Goal: Navigation & Orientation: Find specific page/section

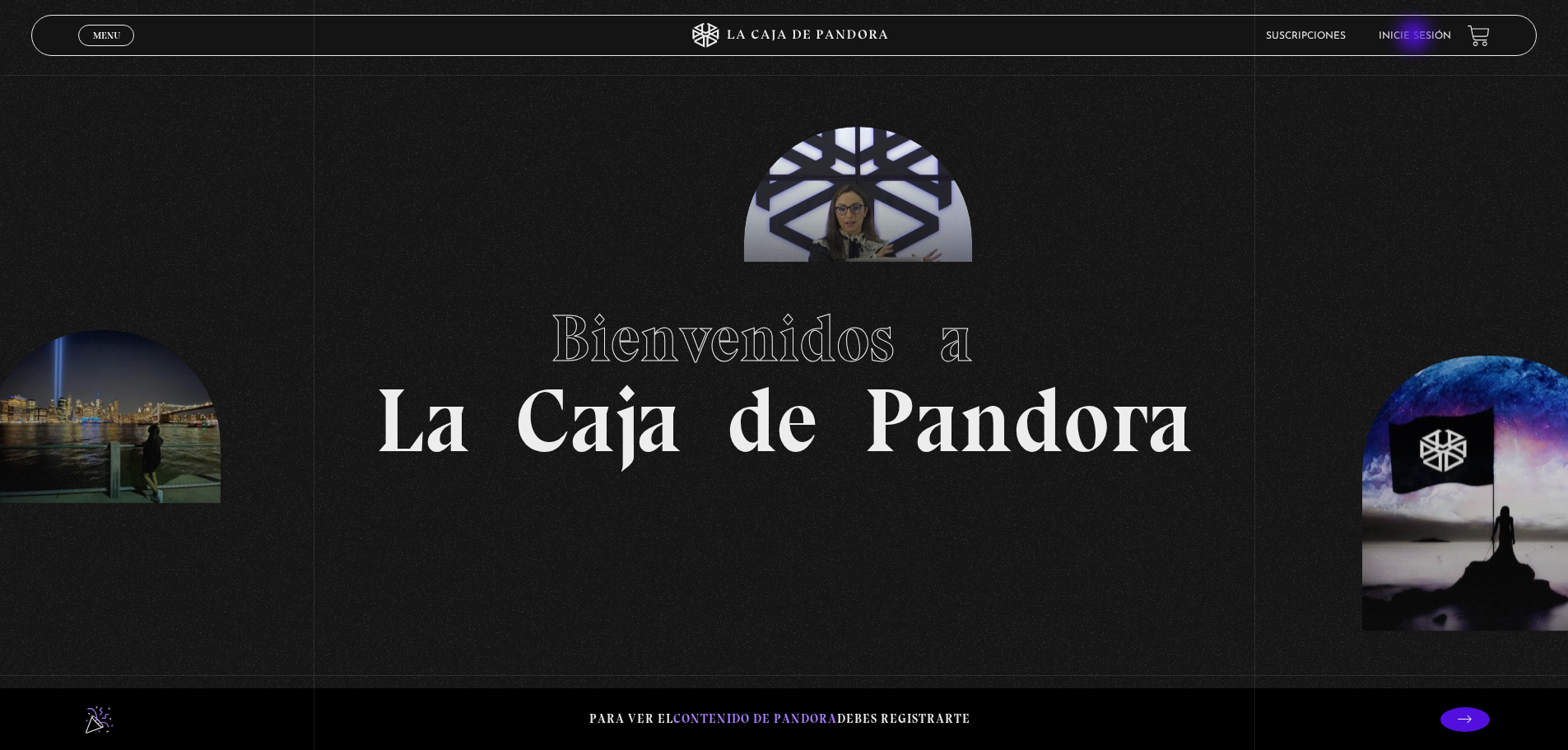
click at [1416, 38] on link "Inicie sesión" at bounding box center [1415, 37] width 72 height 10
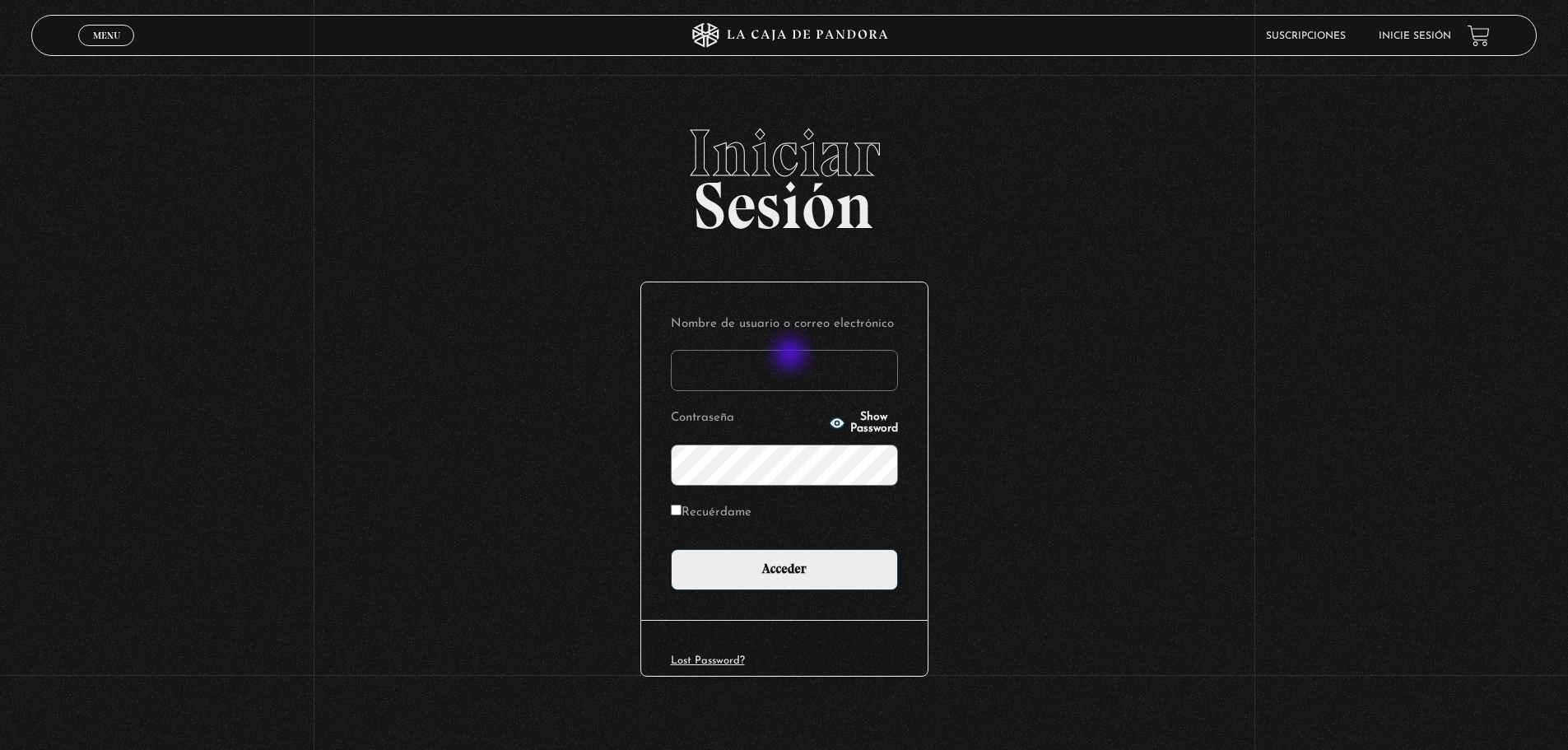
click at [787, 361] on input "Nombre de usuario o correo electrónico" at bounding box center [784, 371] width 228 height 42
type input "keilyn rl"
click at [671, 549] on input "Acceder" at bounding box center [784, 570] width 228 height 42
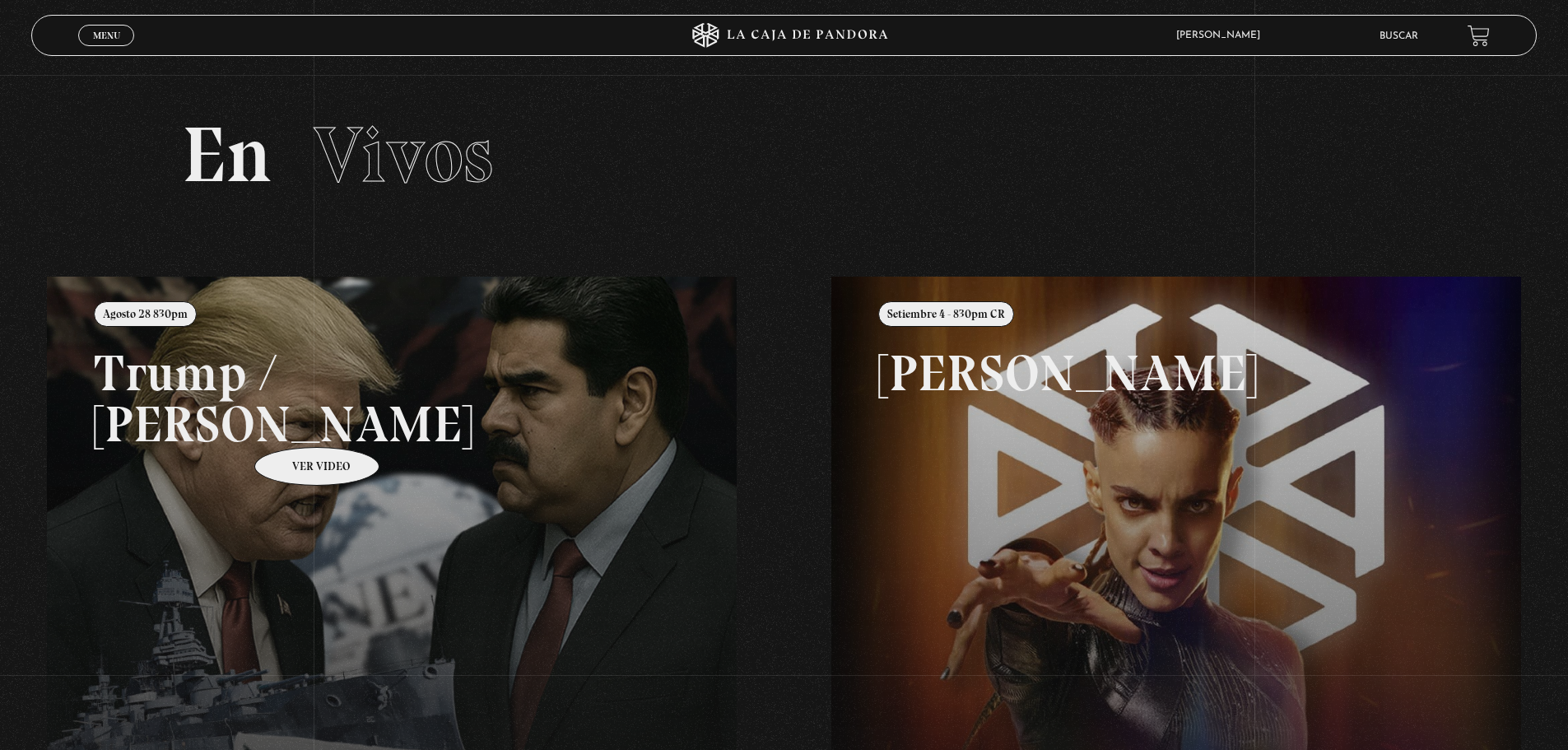
click at [296, 422] on link at bounding box center [830, 652] width 1568 height 750
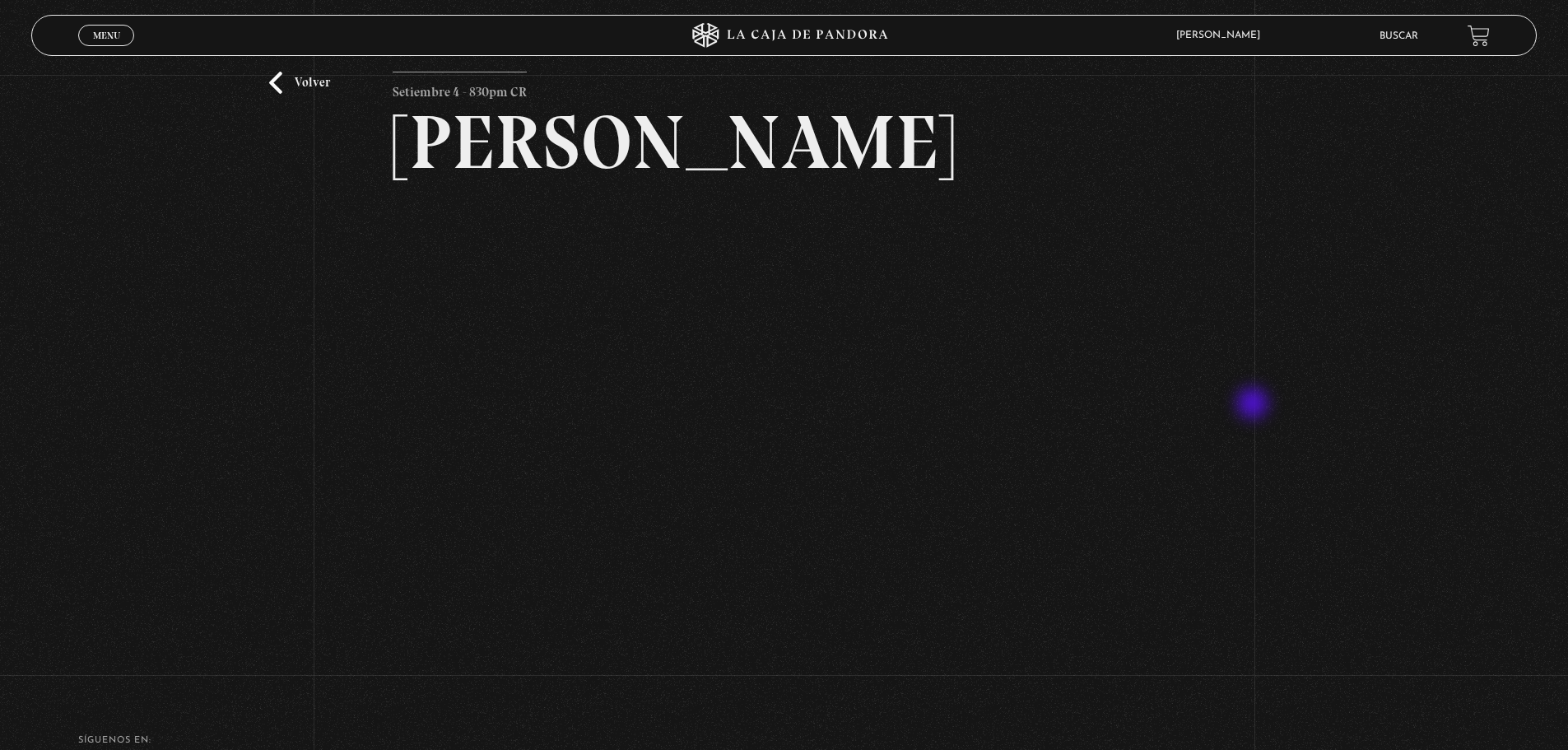
scroll to position [76, 0]
click at [1419, 33] on link "Buscar" at bounding box center [1399, 37] width 39 height 10
